Goal: Task Accomplishment & Management: Complete application form

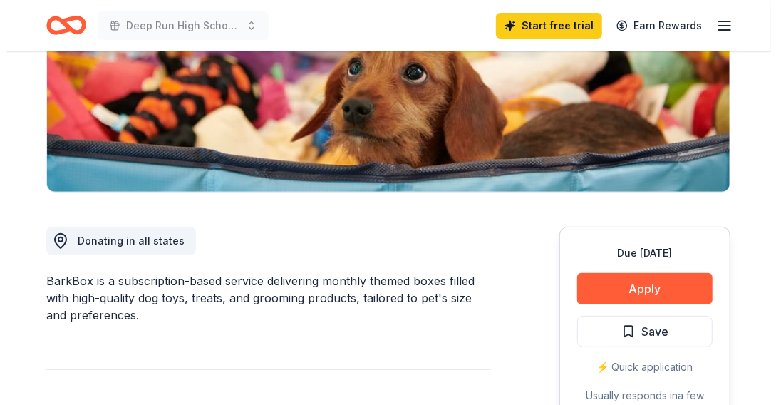
scroll to position [251, 0]
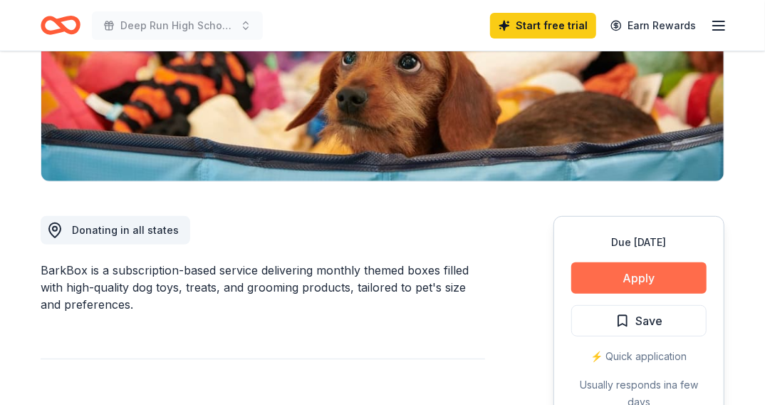
click at [646, 277] on button "Apply" at bounding box center [638, 277] width 135 height 31
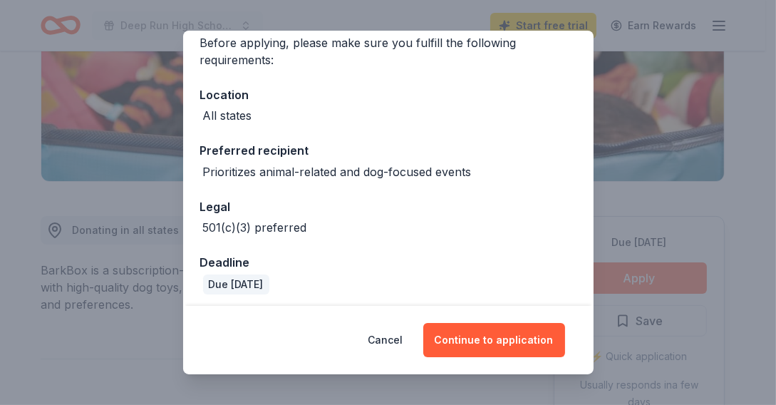
scroll to position [122, 0]
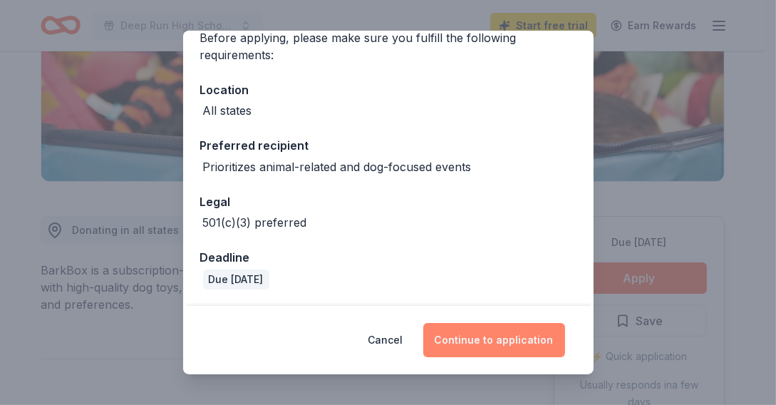
click at [505, 340] on button "Continue to application" at bounding box center [494, 340] width 142 height 34
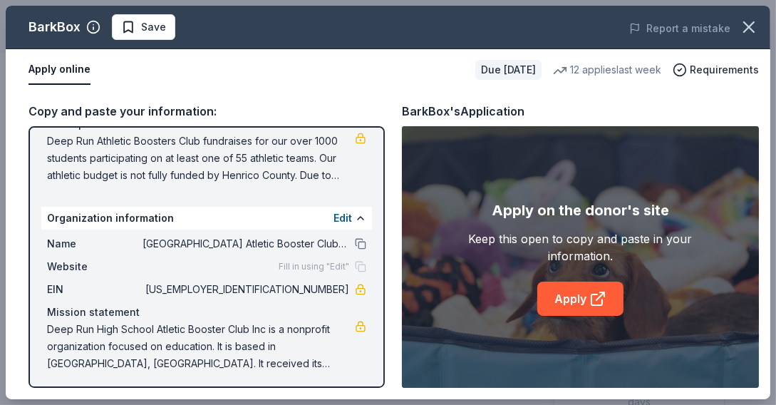
scroll to position [162, 0]
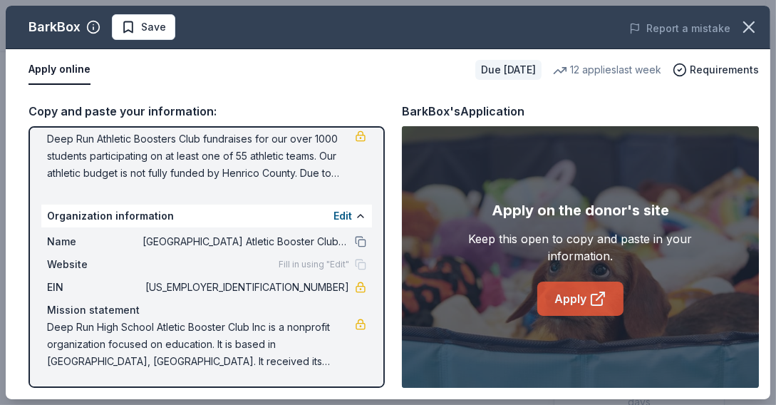
click at [571, 300] on link "Apply" at bounding box center [580, 298] width 86 height 34
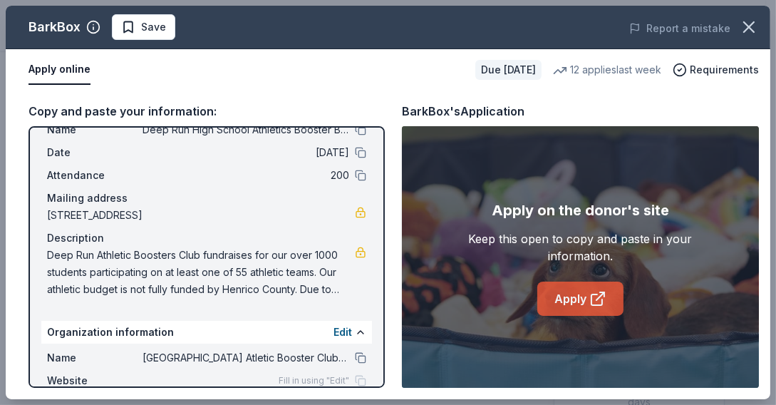
scroll to position [0, 0]
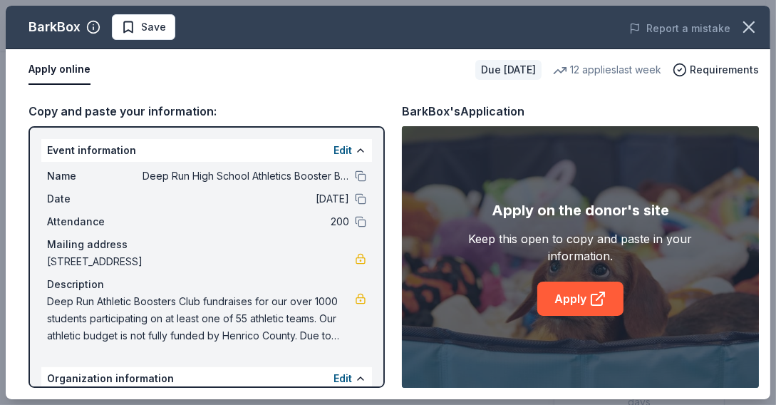
click at [162, 187] on div "Name Deep Run High School Athletics Booster Bash Date [DATE] Attendance 200 Mai…" at bounding box center [206, 256] width 330 height 188
click at [355, 176] on button at bounding box center [360, 175] width 11 height 11
click at [355, 261] on link at bounding box center [360, 258] width 11 height 11
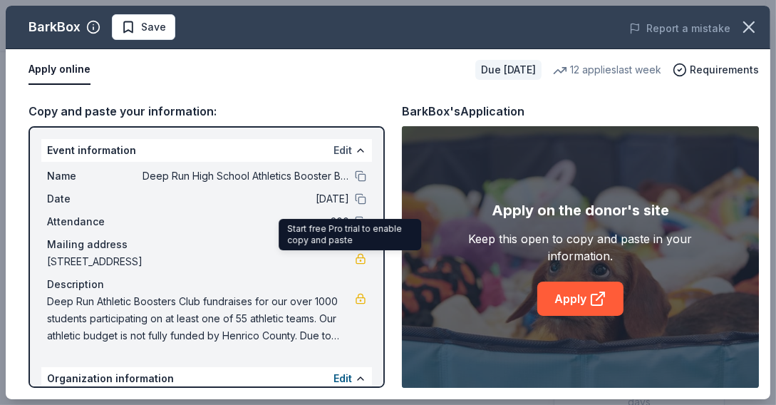
click at [333, 152] on button "Edit" at bounding box center [342, 150] width 19 height 17
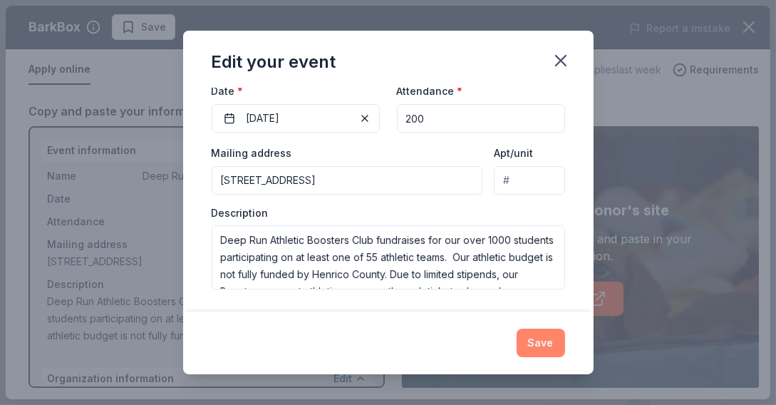
click at [541, 348] on button "Save" at bounding box center [540, 342] width 48 height 28
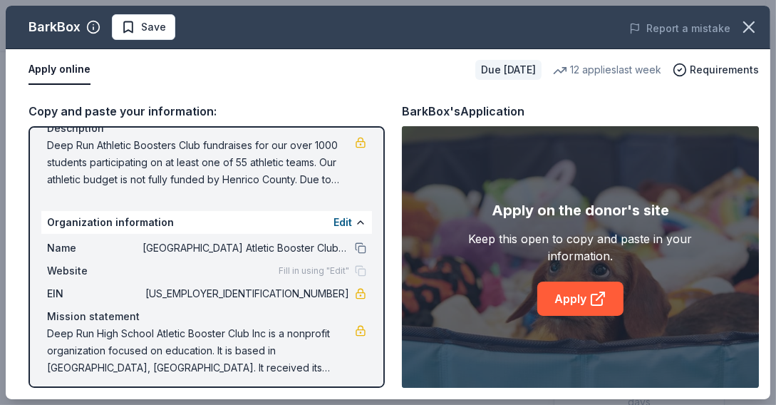
scroll to position [162, 0]
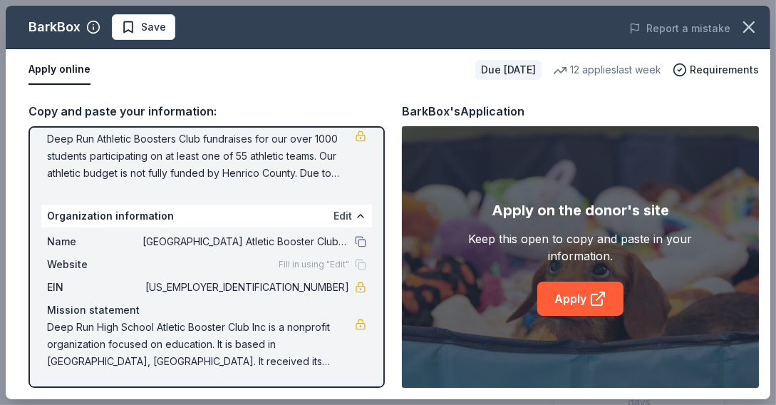
click at [333, 215] on button "Edit" at bounding box center [342, 215] width 19 height 17
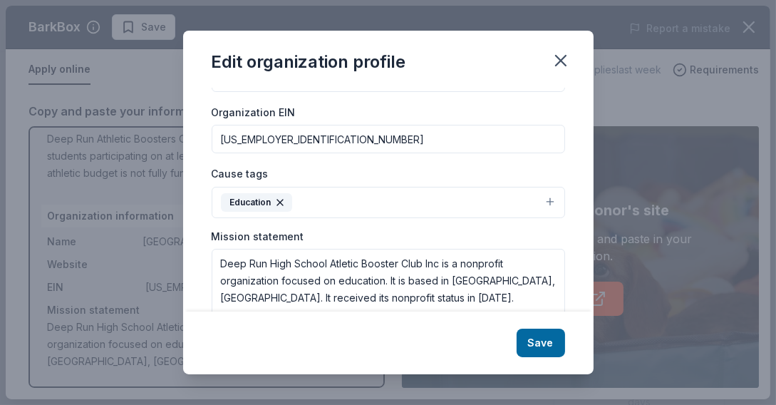
scroll to position [252, 0]
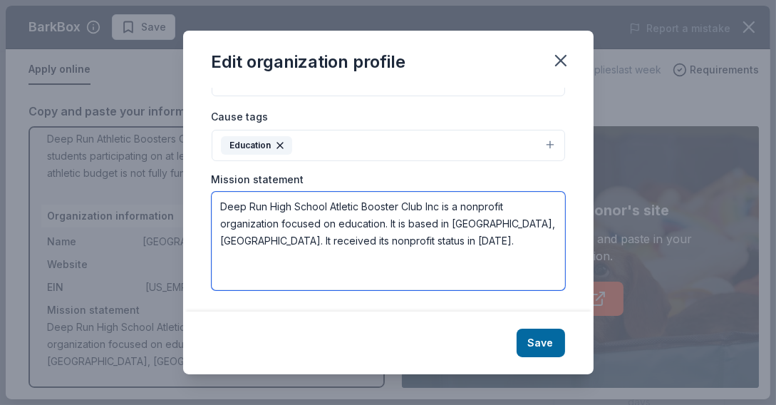
click at [365, 270] on textarea "Deep Run High School Atletic Booster Club Inc is a nonprofit organization focus…" at bounding box center [388, 241] width 353 height 98
click at [345, 212] on textarea "Deep Run High School Atletic Booster Club Inc is a nonprofit organization focus…" at bounding box center [388, 241] width 353 height 98
click at [344, 208] on textarea "Deep Run High School Atletic Booster Club Inc is a nonprofit organization focus…" at bounding box center [388, 241] width 353 height 98
type textarea "Deep Run High School Athletic Booster Club Inc is a nonprofit organization focu…"
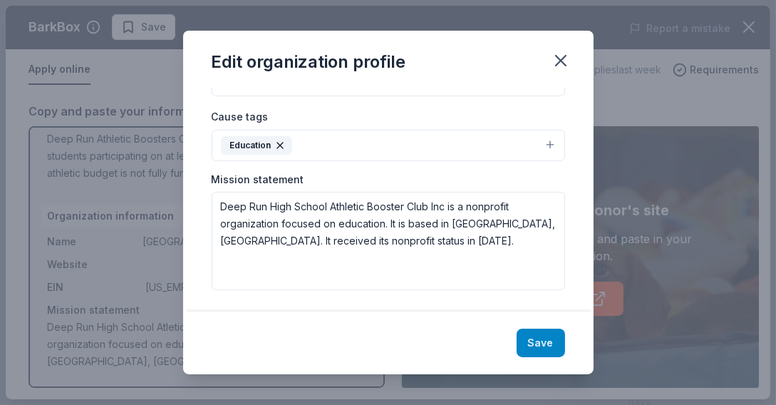
click at [539, 346] on button "Save" at bounding box center [540, 342] width 48 height 28
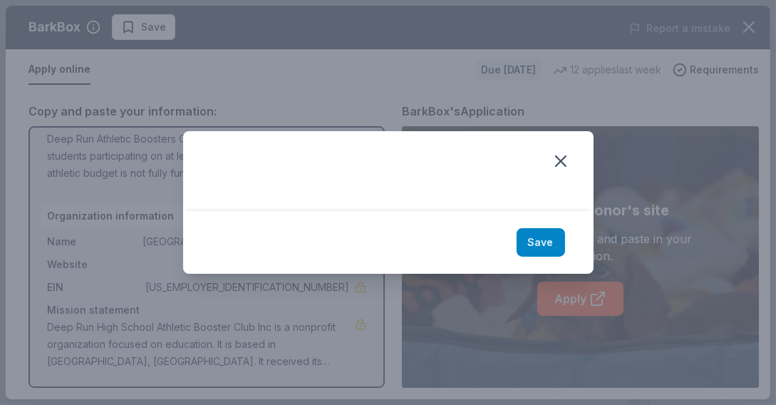
scroll to position [0, 0]
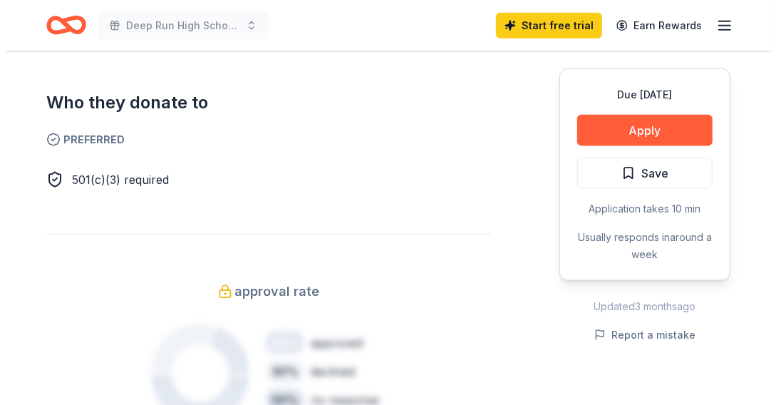
scroll to position [857, 0]
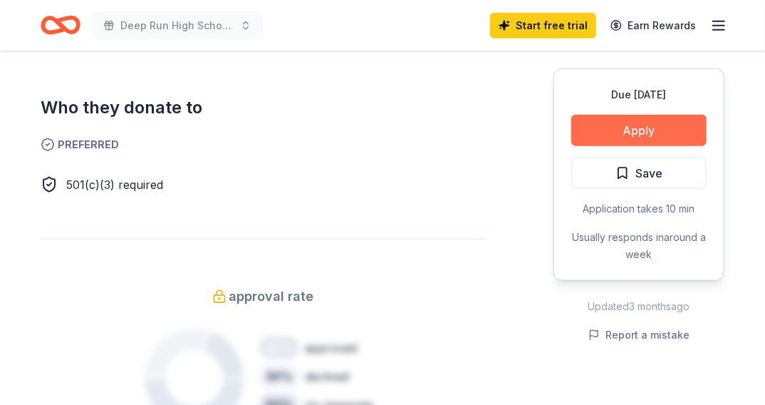
click at [659, 137] on button "Apply" at bounding box center [638, 130] width 135 height 31
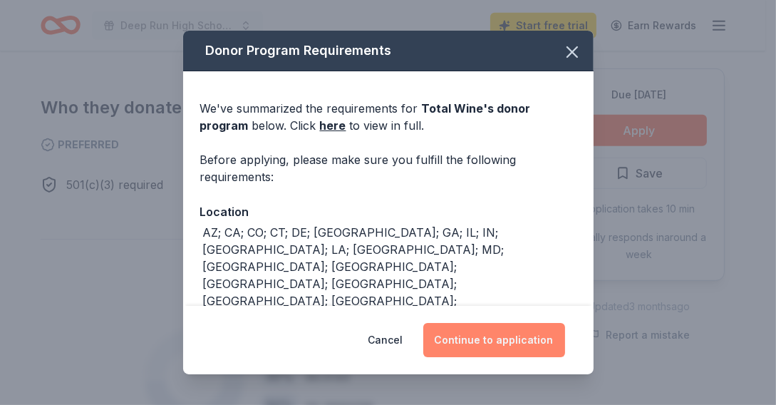
click at [505, 339] on button "Continue to application" at bounding box center [494, 340] width 142 height 34
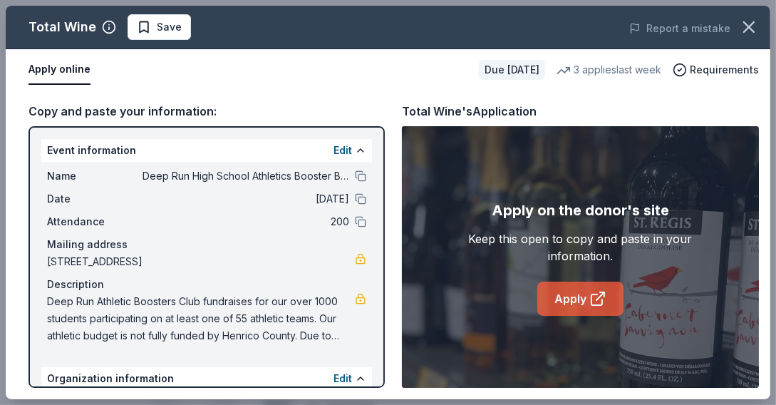
click at [578, 306] on link "Apply" at bounding box center [580, 298] width 86 height 34
click at [572, 298] on link "Apply" at bounding box center [580, 298] width 86 height 34
click at [355, 178] on button at bounding box center [360, 175] width 11 height 11
click at [336, 156] on button "Edit" at bounding box center [342, 150] width 19 height 17
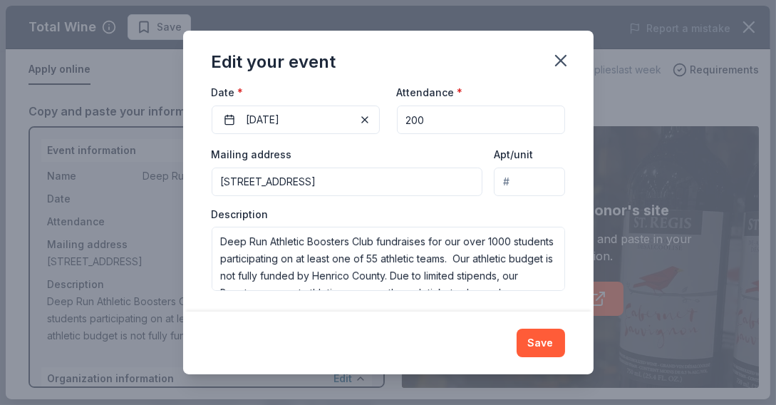
scroll to position [181, 0]
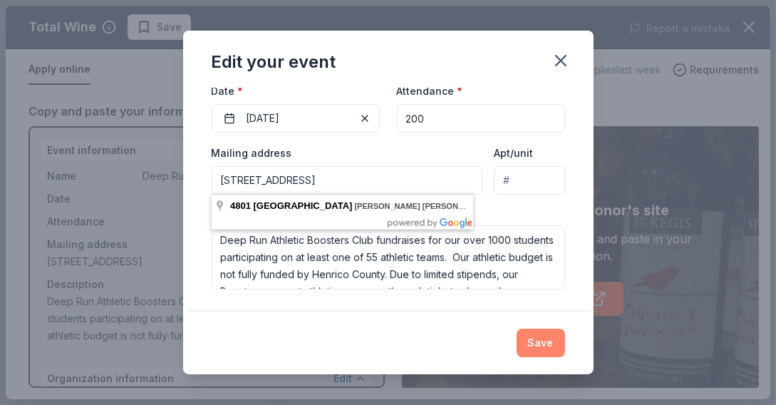
click at [528, 347] on button "Save" at bounding box center [540, 342] width 48 height 28
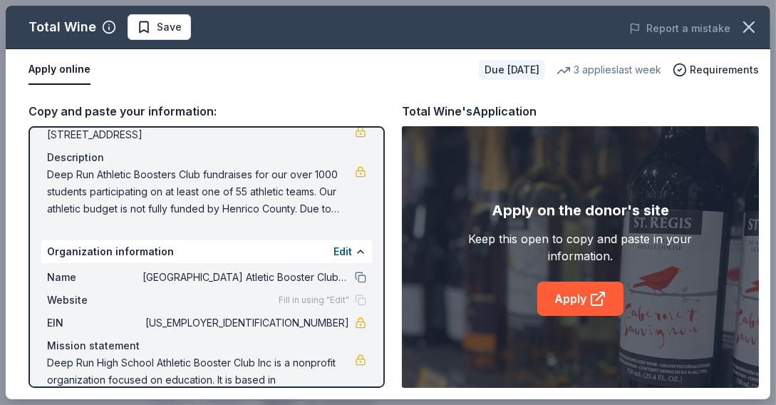
scroll to position [162, 0]
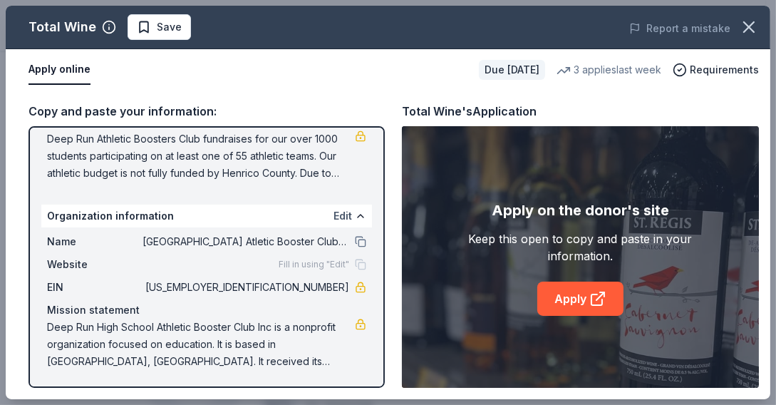
click at [335, 221] on button "Edit" at bounding box center [342, 215] width 19 height 17
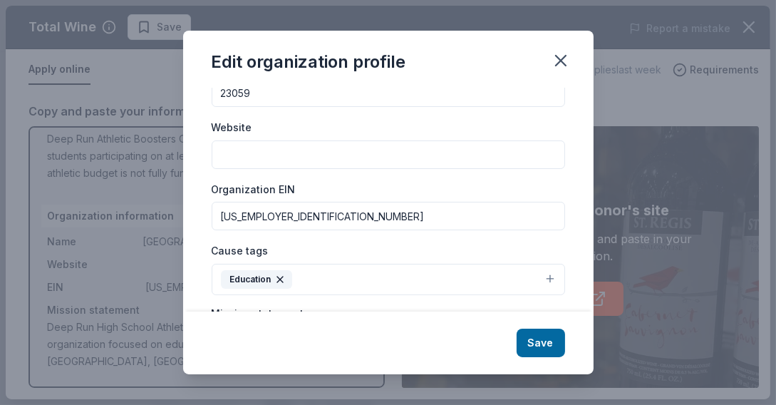
scroll to position [118, 0]
click at [557, 59] on icon "button" at bounding box center [561, 61] width 20 height 20
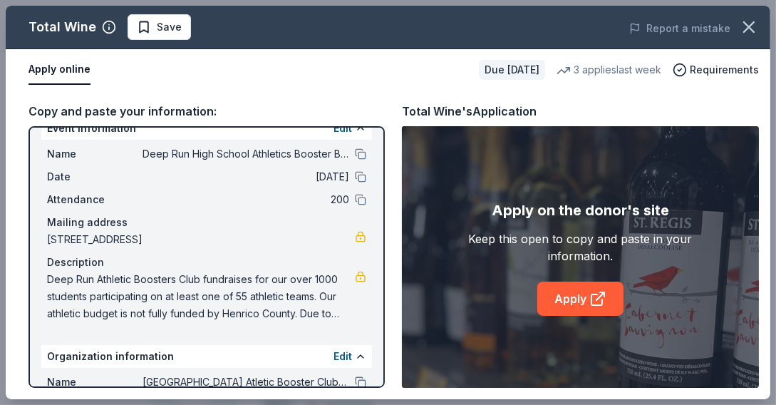
scroll to position [0, 0]
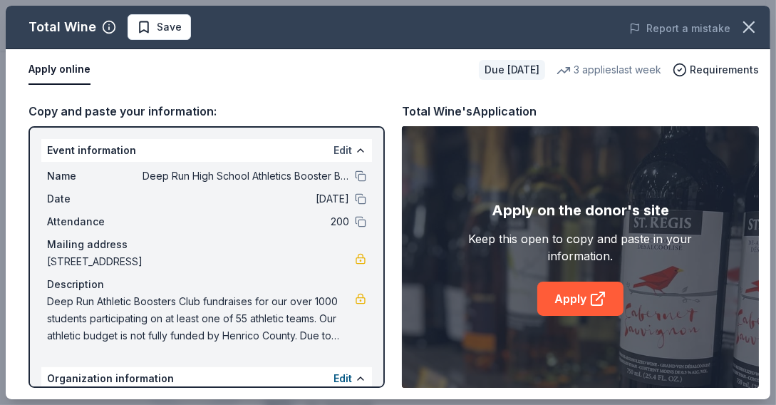
click at [333, 149] on button "Edit" at bounding box center [342, 150] width 19 height 17
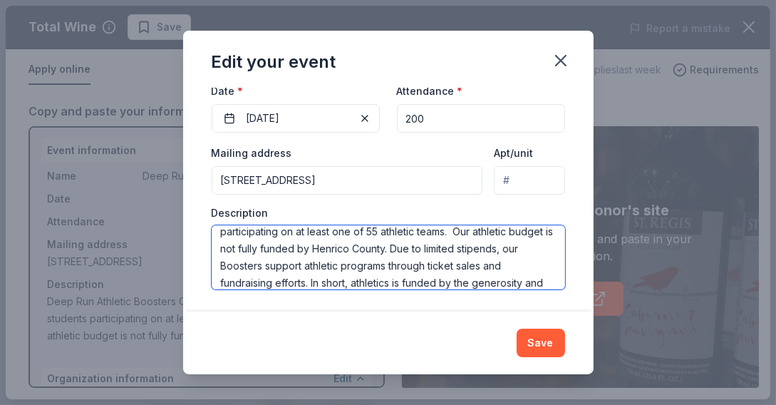
scroll to position [111, 0]
